Goal: Information Seeking & Learning: Find specific fact

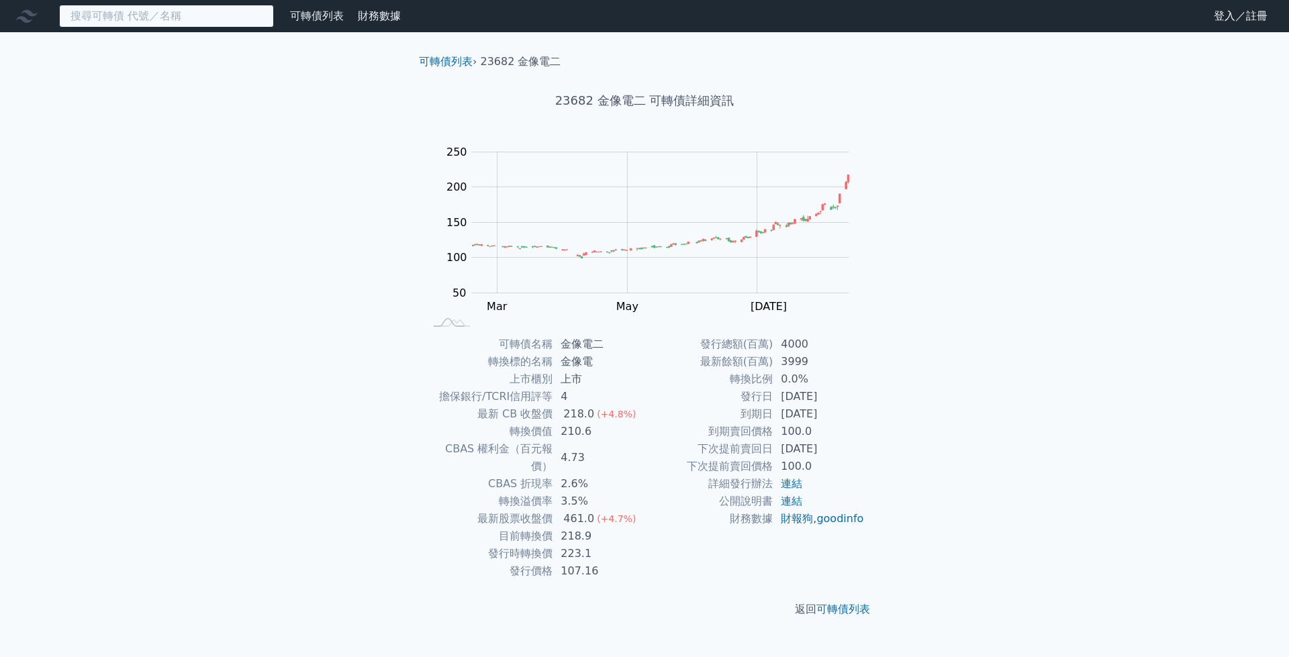
click at [177, 15] on input at bounding box center [166, 16] width 215 height 23
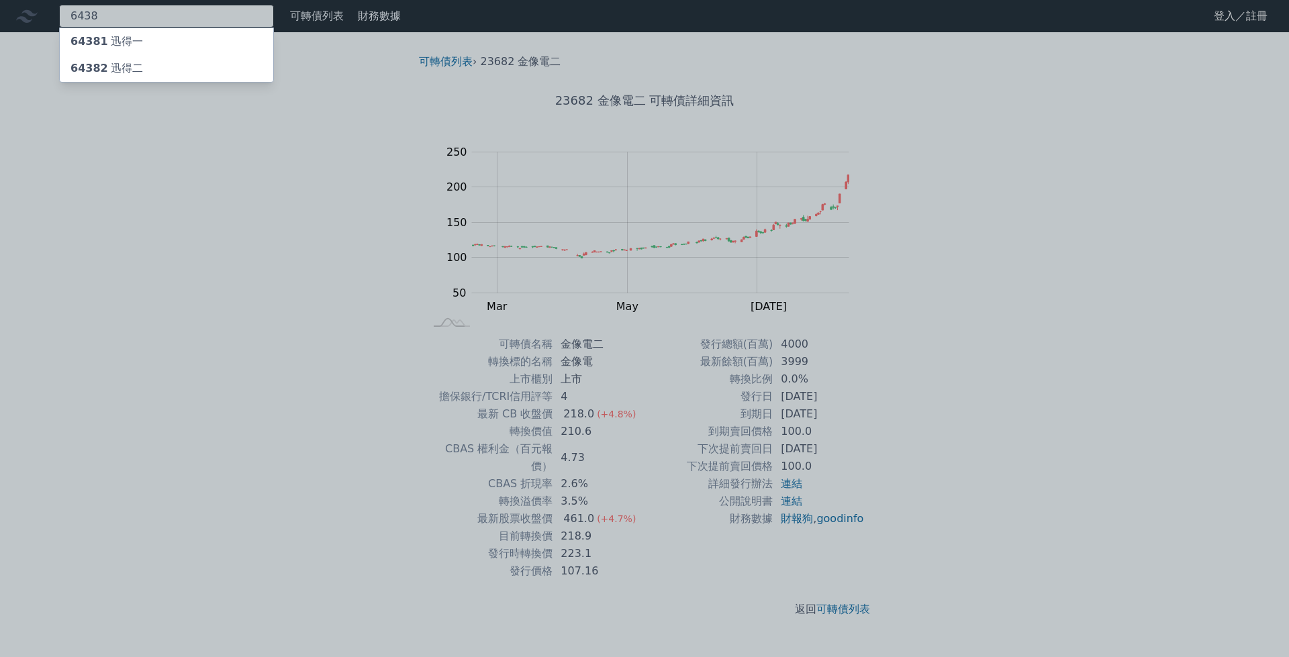
type input "6438"
click at [117, 70] on div "64382 迅得二" at bounding box center [106, 68] width 73 height 16
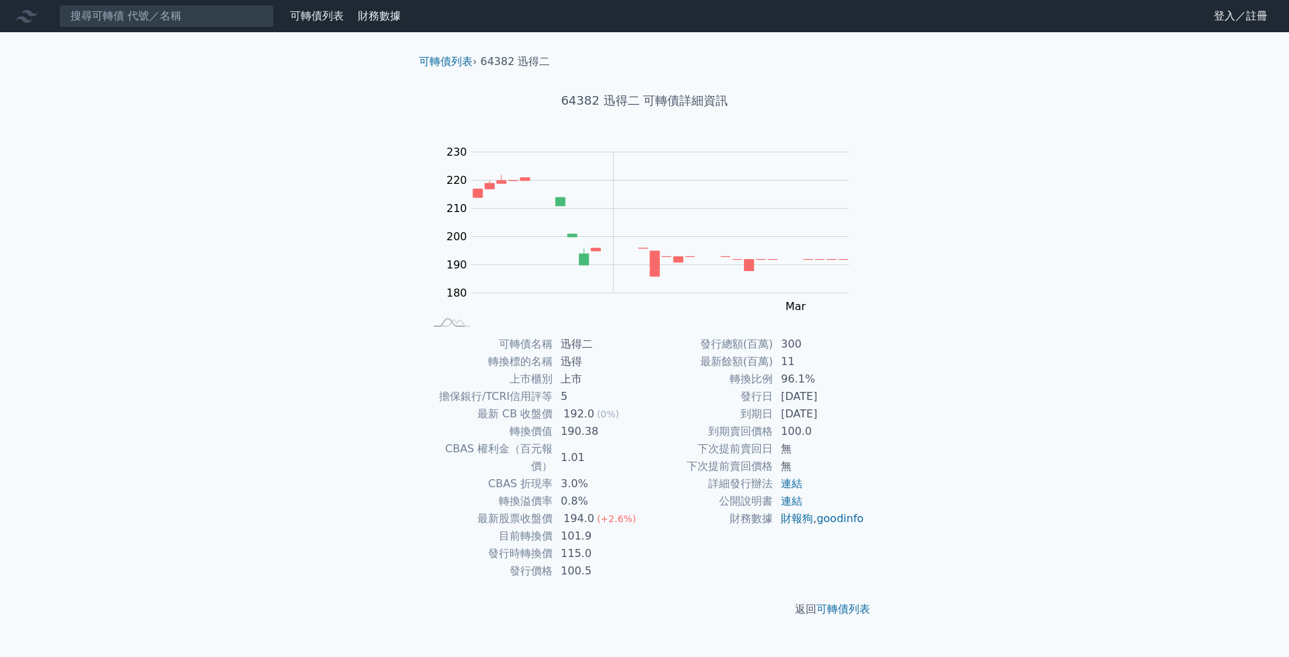
drag, startPoint x: 754, startPoint y: 395, endPoint x: 839, endPoint y: 408, distance: 86.3
click at [839, 408] on tbody "發行總額(百萬) 300 最新餘額(百萬) 11 轉換比例 96.1% 發行日 [DATE] 到期日 [DATE] 到期賣回價格 100.0 下次提前賣回日 …" at bounding box center [755, 432] width 220 height 192
click at [839, 408] on td "[DATE]" at bounding box center [819, 414] width 92 height 17
click at [240, 14] on input at bounding box center [166, 16] width 215 height 23
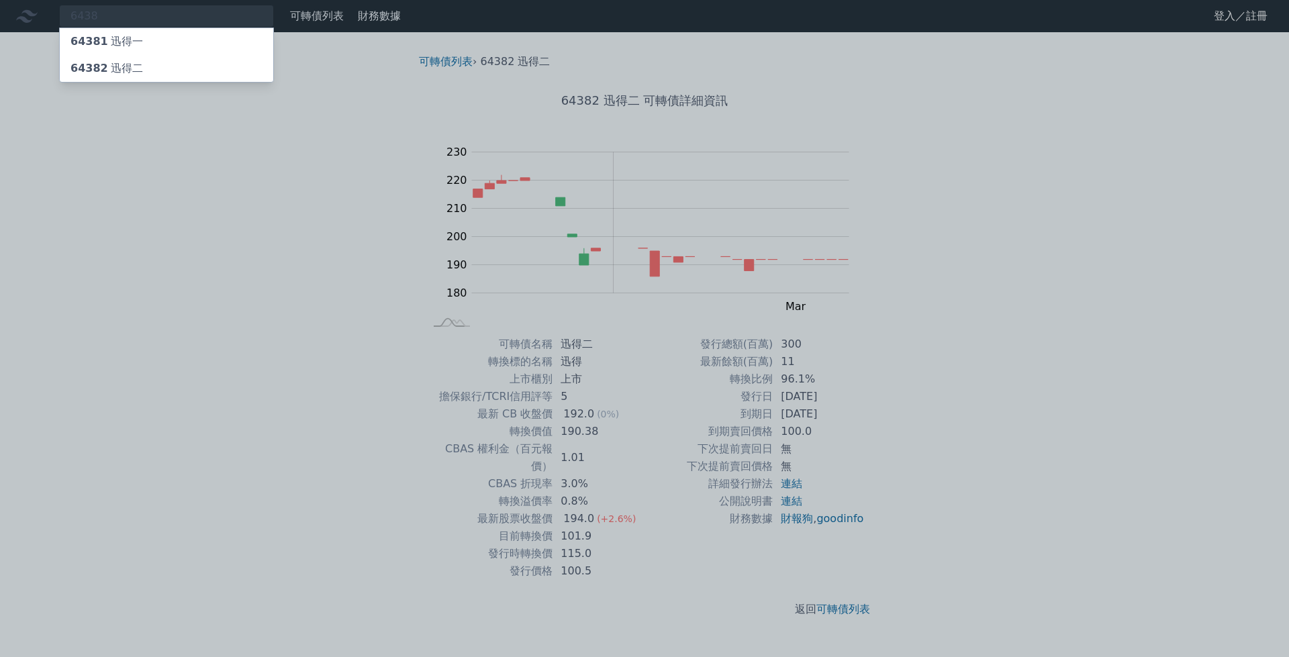
drag, startPoint x: 126, startPoint y: 11, endPoint x: 21, endPoint y: 12, distance: 105.4
click at [21, 12] on div at bounding box center [644, 328] width 1289 height 657
click at [222, 12] on div "6438 64381 迅得一 64382 迅得二" at bounding box center [166, 16] width 215 height 23
type input "6"
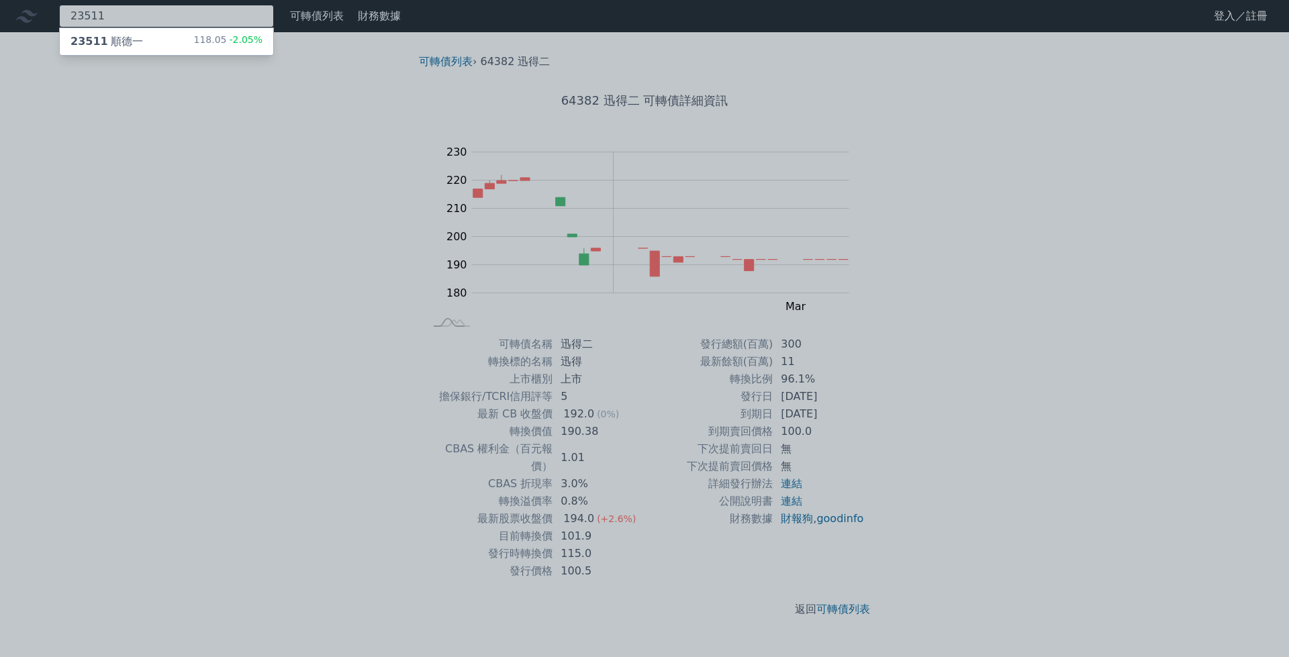
type input "23511"
click at [167, 42] on div "23511 順德一 118.05 -2.05%" at bounding box center [166, 41] width 213 height 27
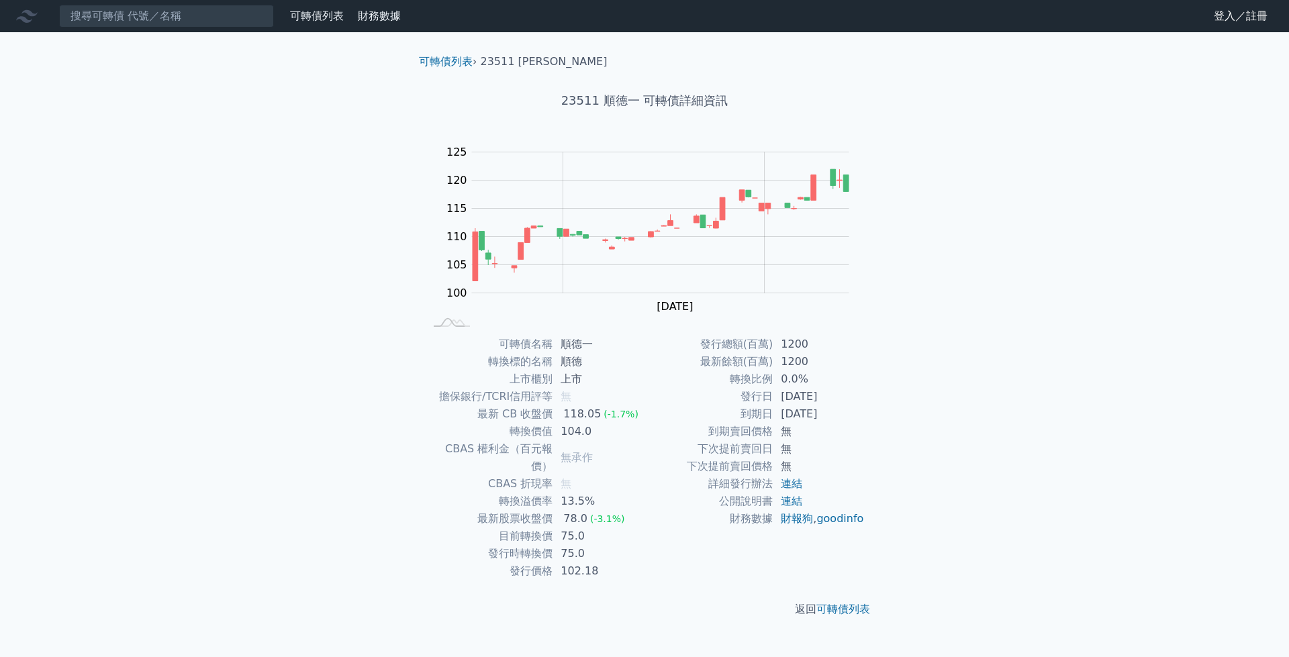
drag, startPoint x: 799, startPoint y: 397, endPoint x: 854, endPoint y: 394, distance: 55.2
click at [854, 394] on td "[DATE]" at bounding box center [819, 396] width 92 height 17
click at [824, 409] on td "[DATE]" at bounding box center [819, 414] width 92 height 17
